Goal: Transaction & Acquisition: Purchase product/service

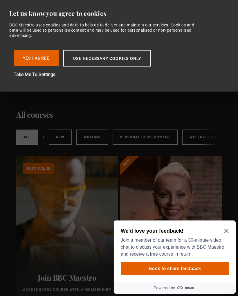
click at [95, 62] on button "Use necessary cookies only" at bounding box center [107, 58] width 88 height 17
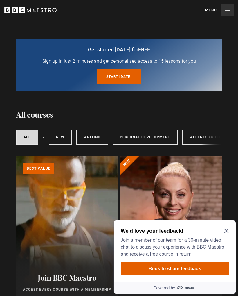
click at [226, 229] on icon "Close Maze Prompt" at bounding box center [226, 230] width 5 height 5
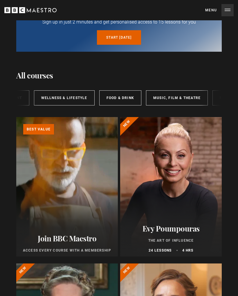
scroll to position [0, 148]
click at [60, 96] on link "Wellness & Lifestyle" at bounding box center [65, 97] width 61 height 15
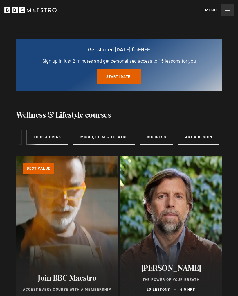
scroll to position [0, 221]
click at [199, 137] on link "Art & Design" at bounding box center [199, 136] width 42 height 15
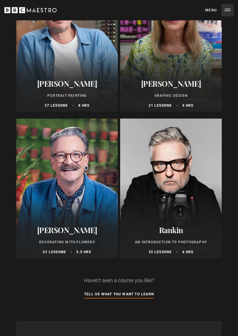
scroll to position [330, 0]
click at [55, 208] on div at bounding box center [67, 187] width 102 height 139
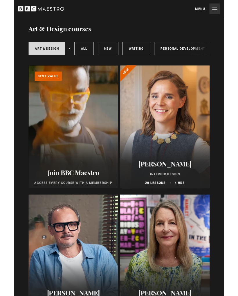
scroll to position [82, 0]
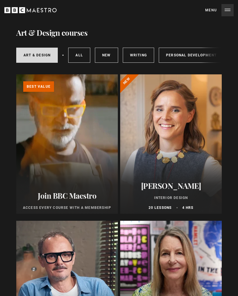
click at [16, 74] on link "Learn more about BBC Maestro" at bounding box center [16, 74] width 0 height 0
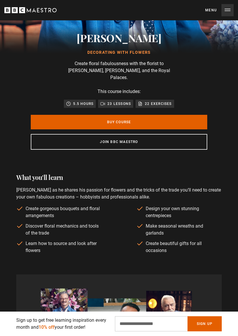
scroll to position [0, 104]
click at [152, 115] on link "Buy Course" at bounding box center [119, 122] width 176 height 15
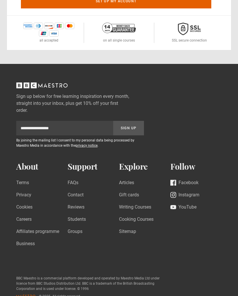
scroll to position [346, 0]
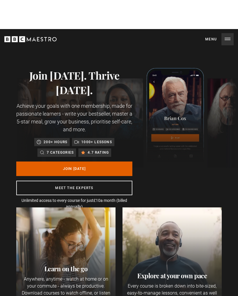
scroll to position [0, 312]
